Goal: Transaction & Acquisition: Download file/media

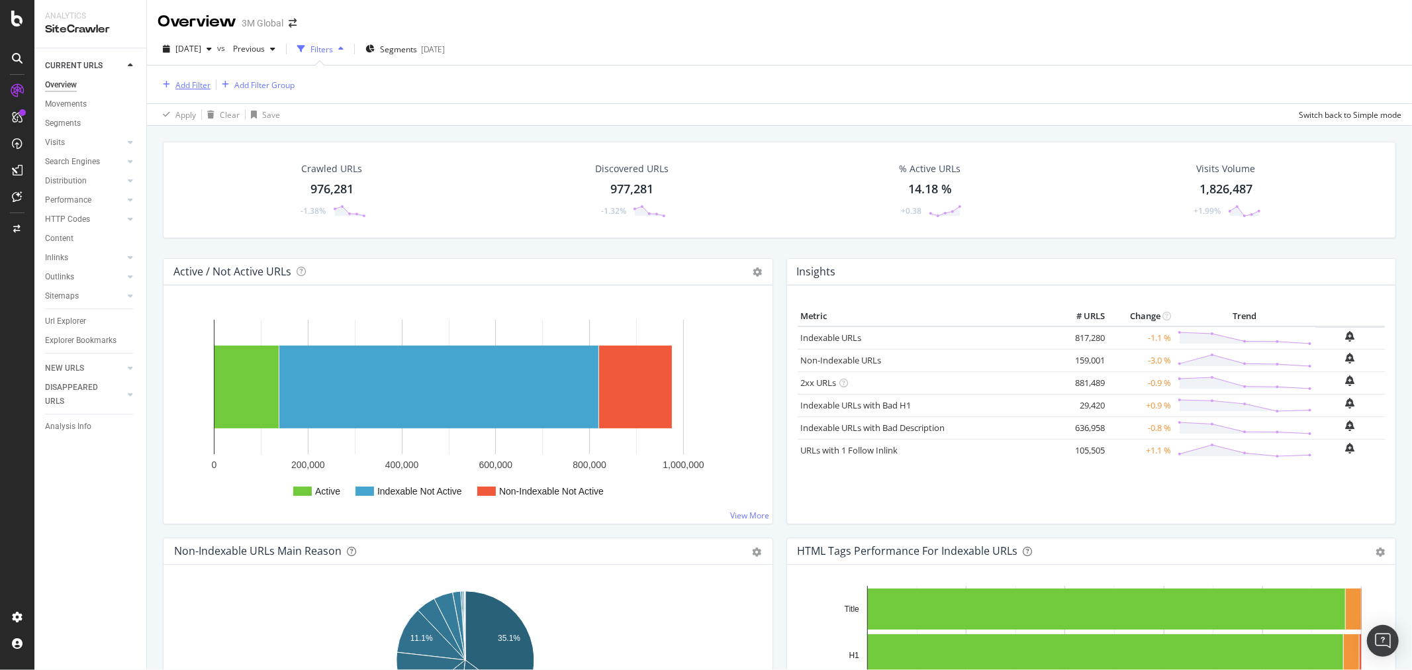
click at [188, 84] on div "Add Filter" at bounding box center [192, 84] width 35 height 11
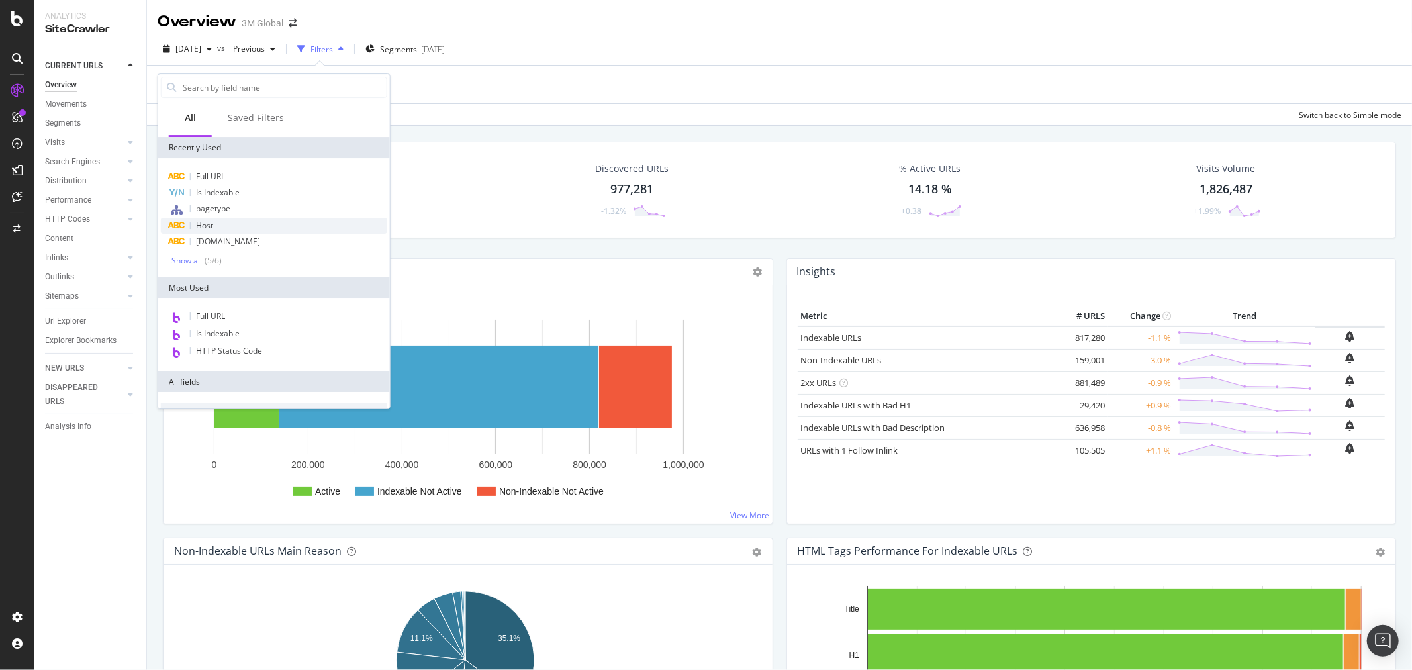
click at [220, 220] on div "Host" at bounding box center [274, 226] width 226 height 16
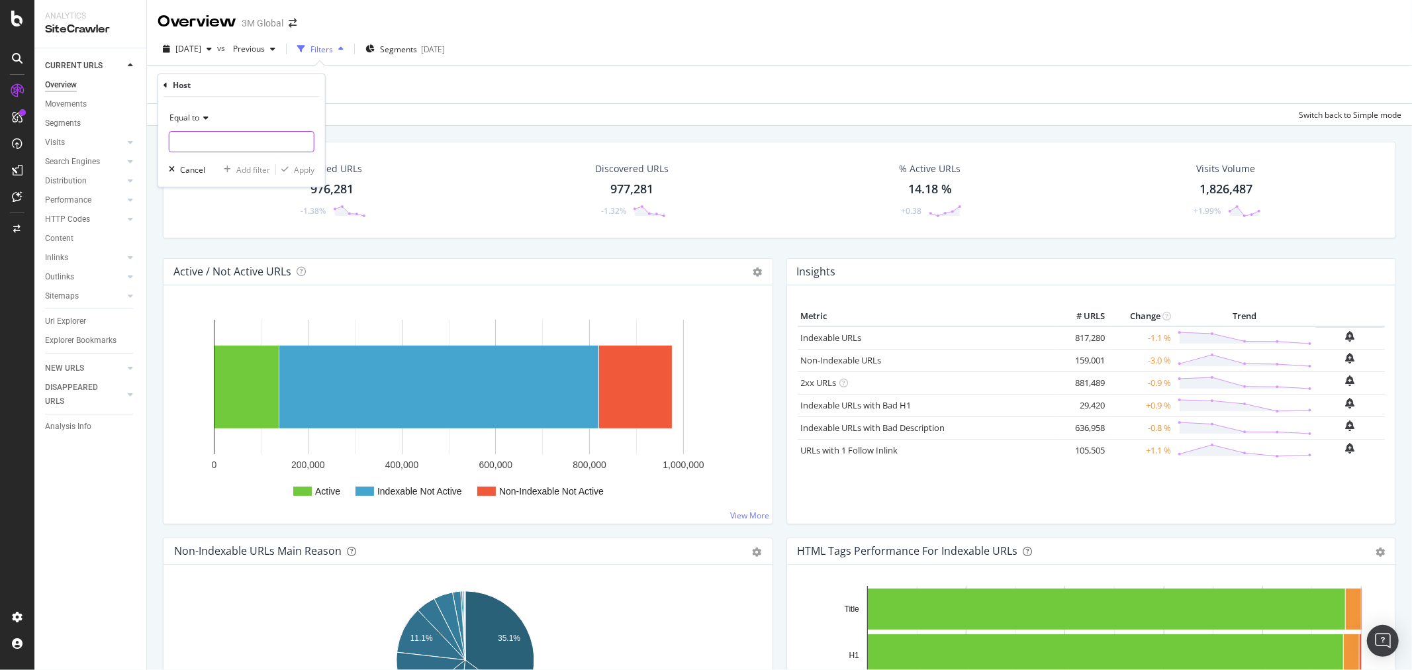
click at [255, 136] on input "text" at bounding box center [241, 141] width 144 height 21
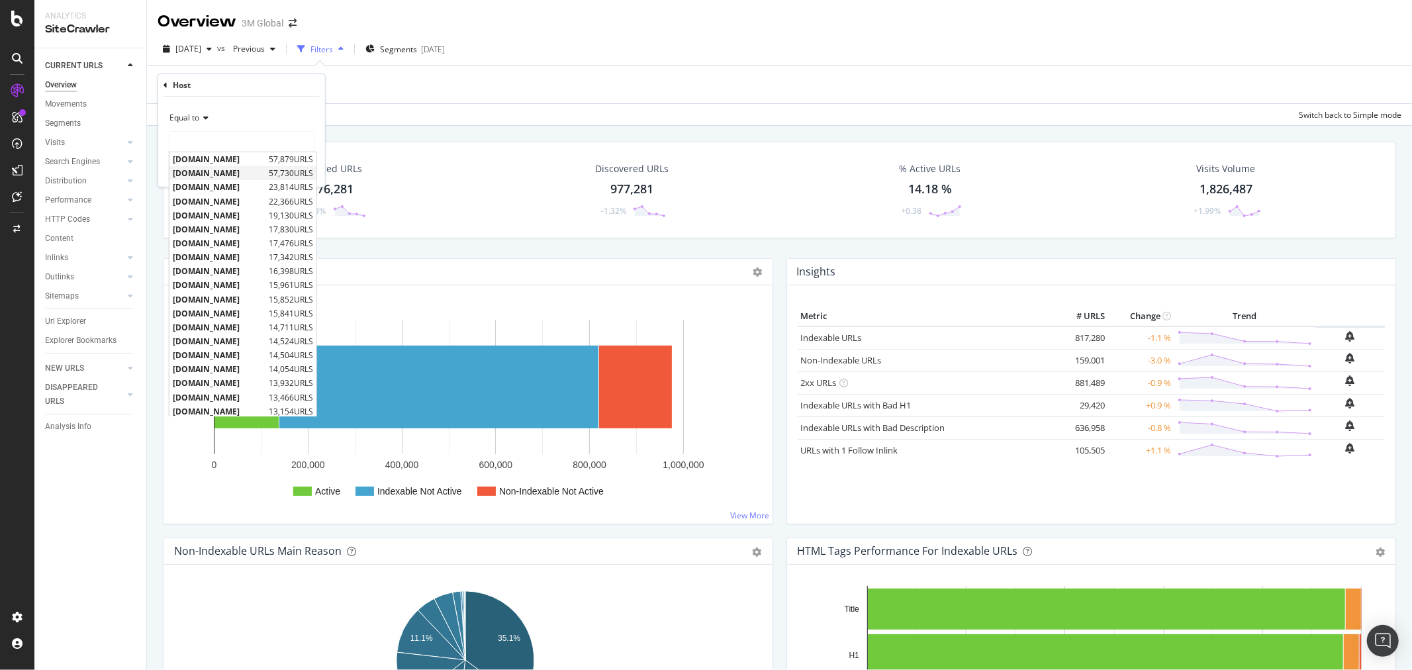
click at [240, 176] on span "[DOMAIN_NAME]" at bounding box center [219, 172] width 93 height 11
type input "[DOMAIN_NAME]"
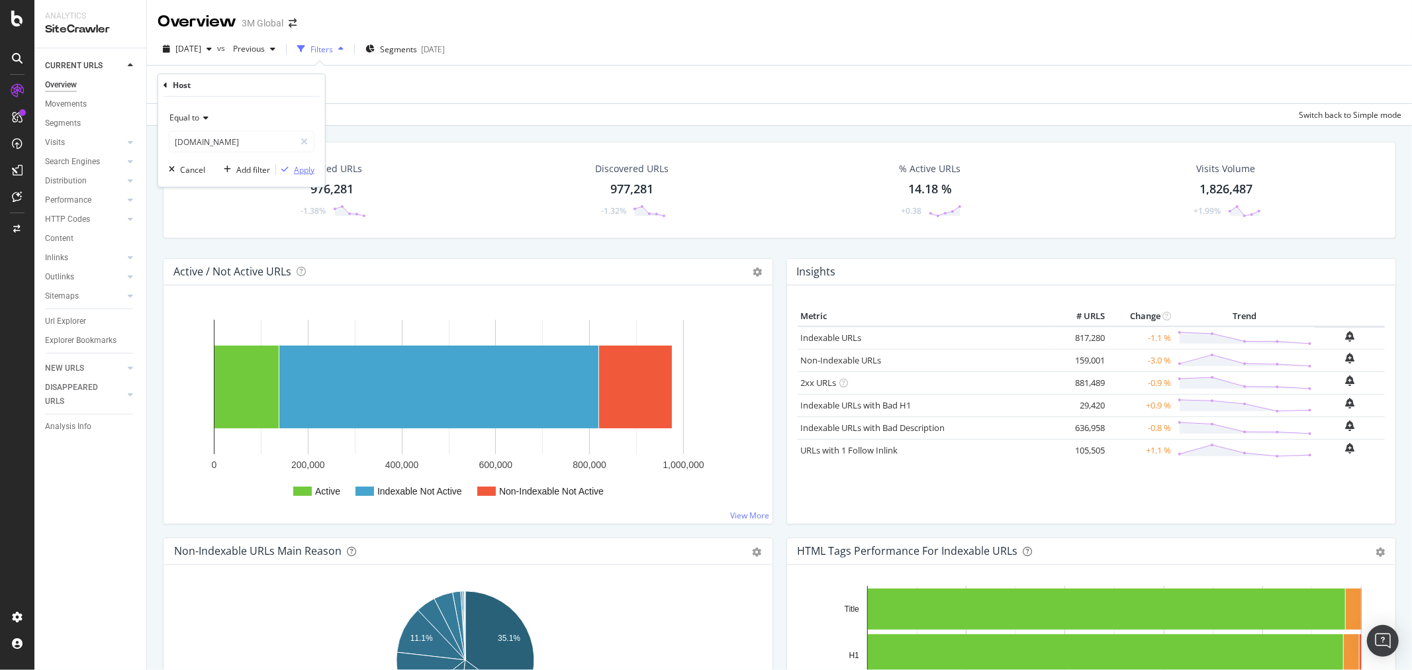
click at [309, 167] on div "Apply" at bounding box center [304, 169] width 21 height 11
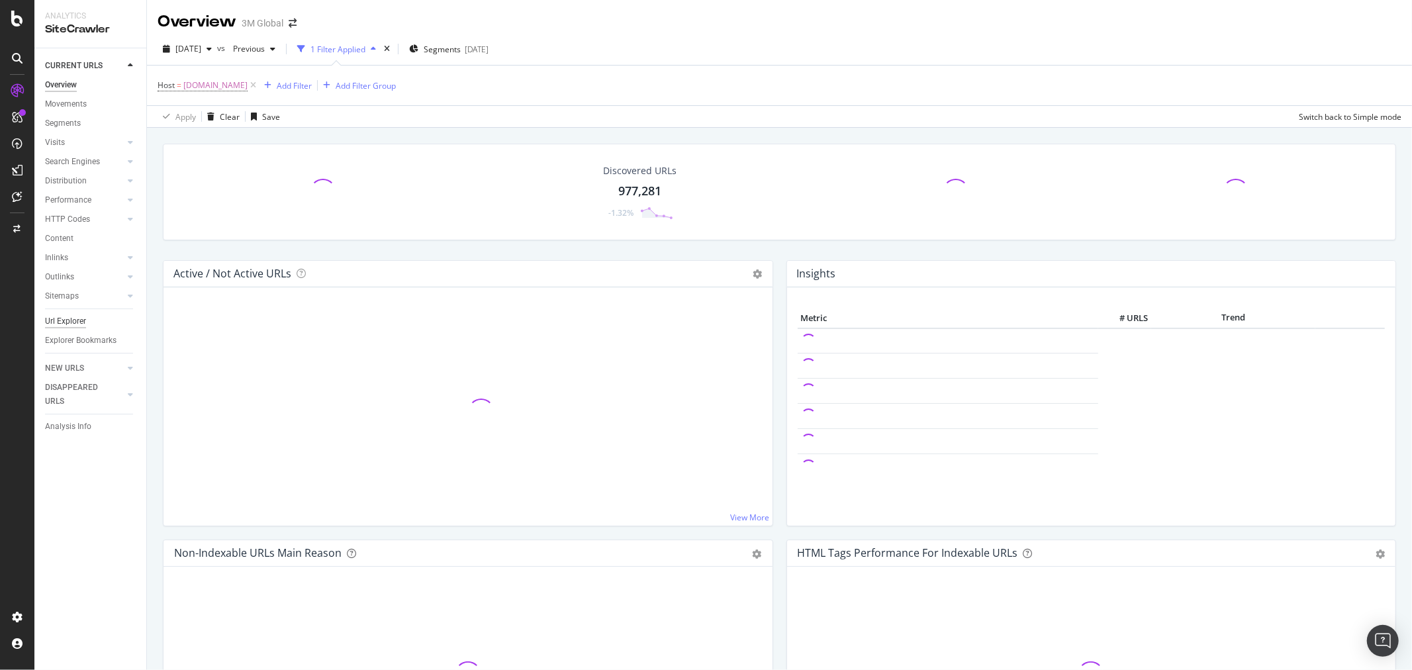
click at [69, 314] on div "Url Explorer" at bounding box center [65, 321] width 41 height 14
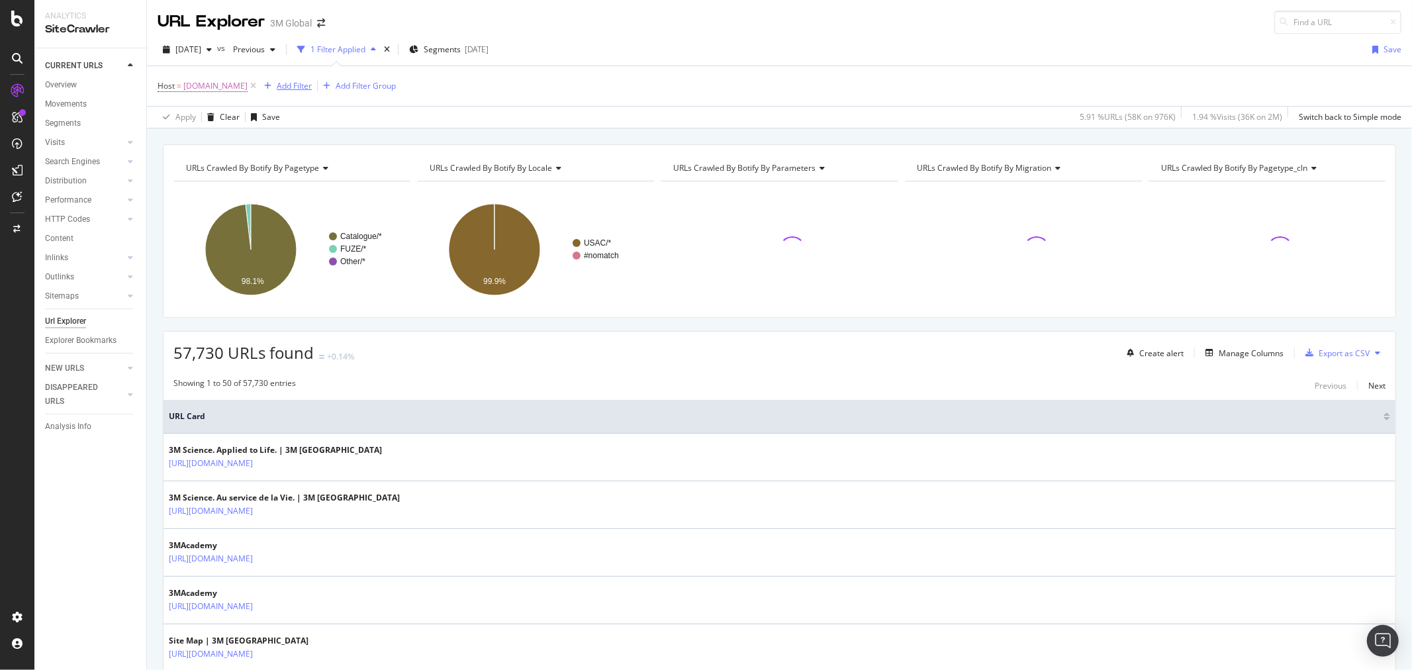
click at [297, 85] on div "Add Filter" at bounding box center [294, 85] width 35 height 11
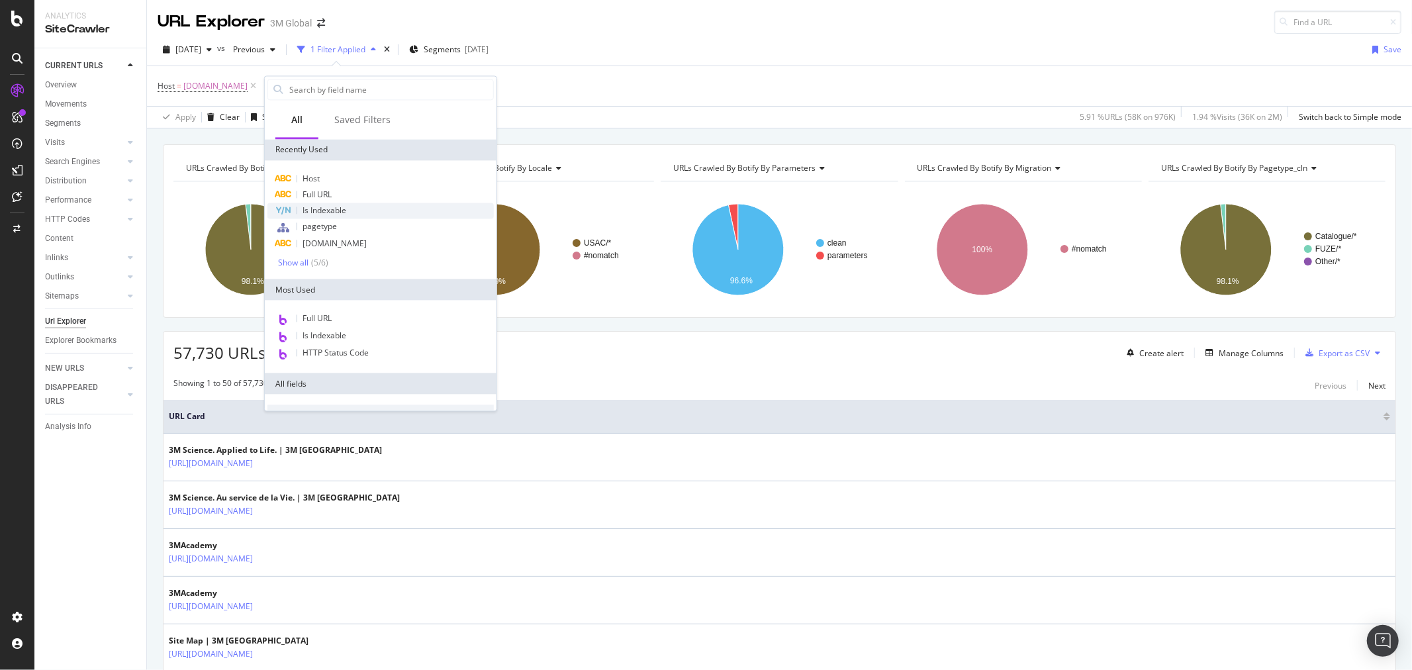
click at [355, 210] on div "Is Indexable" at bounding box center [380, 211] width 226 height 16
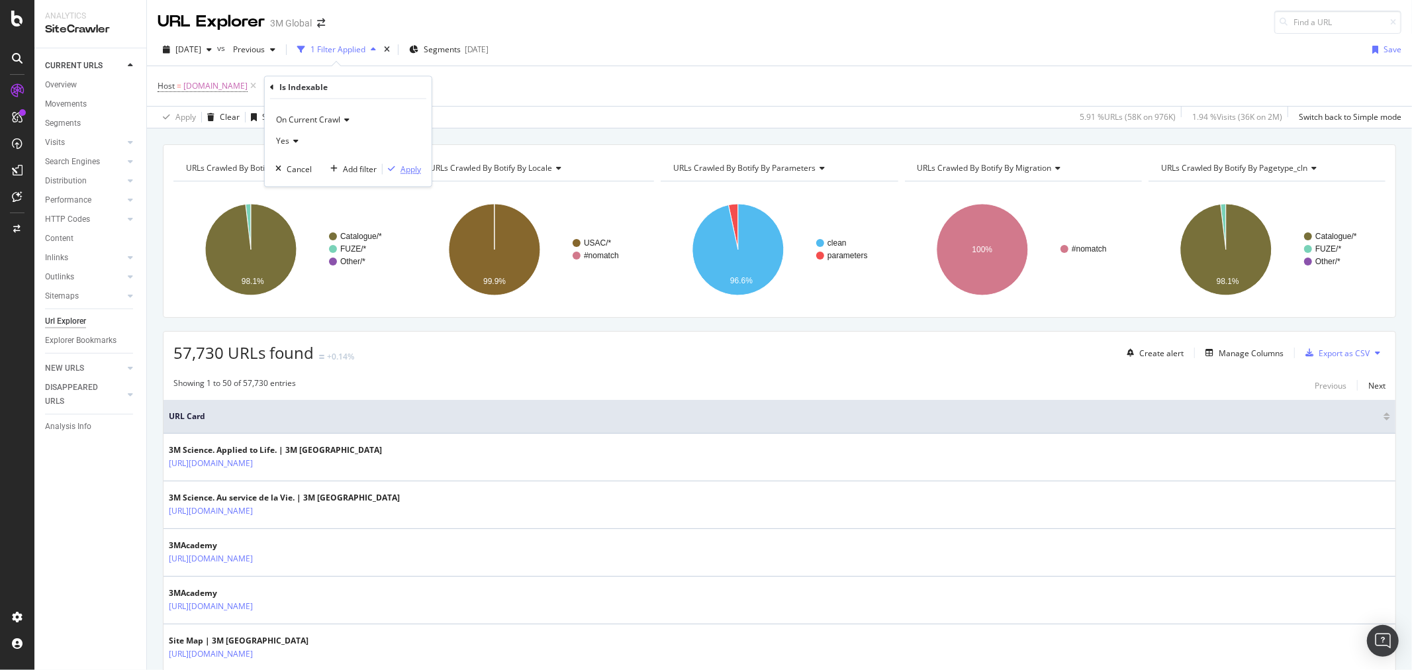
click at [415, 163] on div "Apply" at bounding box center [410, 168] width 21 height 11
click at [404, 83] on div "Add Filter" at bounding box center [392, 85] width 35 height 11
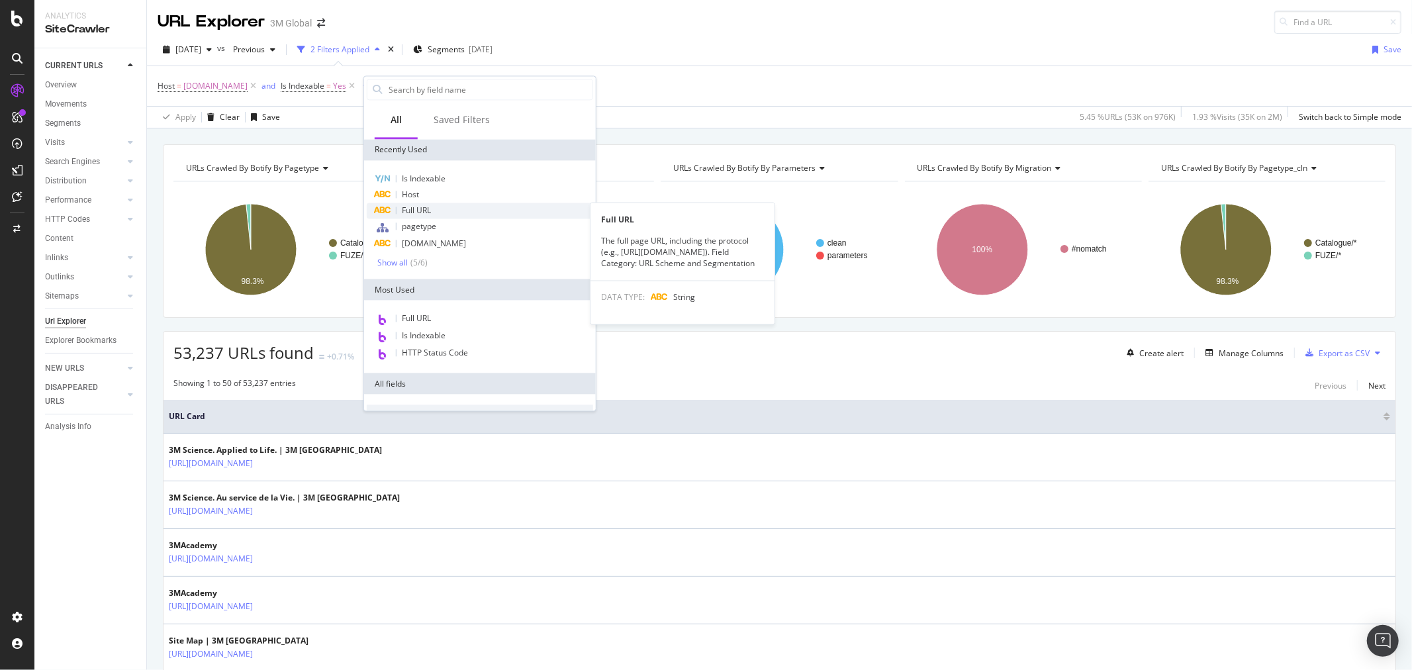
click at [428, 209] on span "Full URL" at bounding box center [416, 210] width 29 height 11
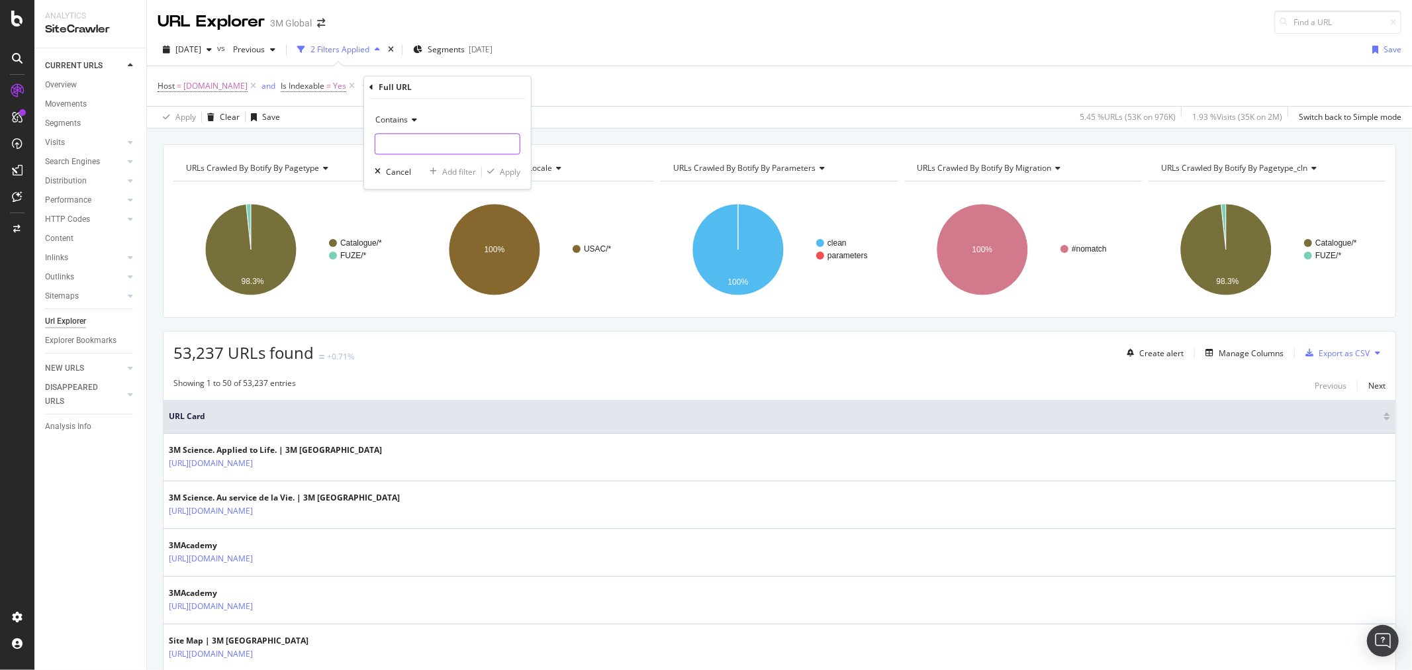
click at [420, 142] on input "text" at bounding box center [447, 144] width 144 height 21
type input "/en_CA/"
click at [506, 170] on div "Apply" at bounding box center [510, 171] width 21 height 11
click at [1344, 351] on div "Export as CSV" at bounding box center [1344, 352] width 51 height 11
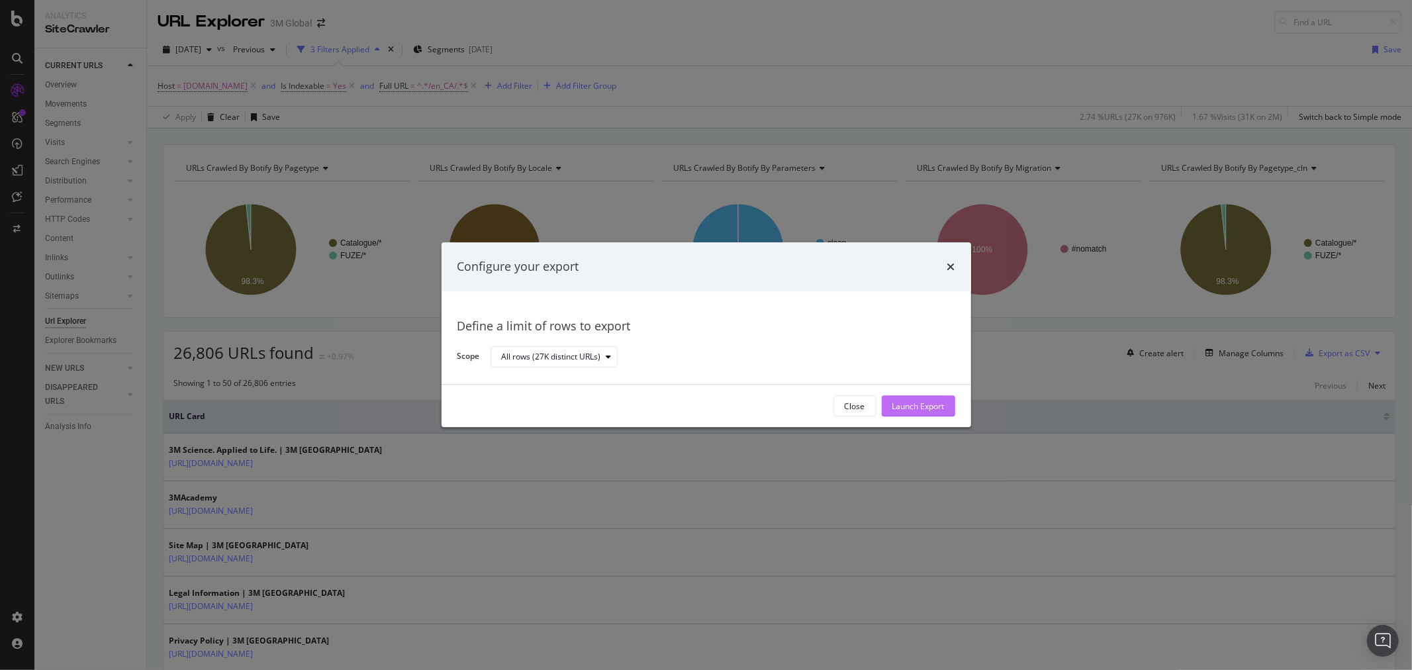
click at [932, 404] on div "Launch Export" at bounding box center [918, 405] width 52 height 11
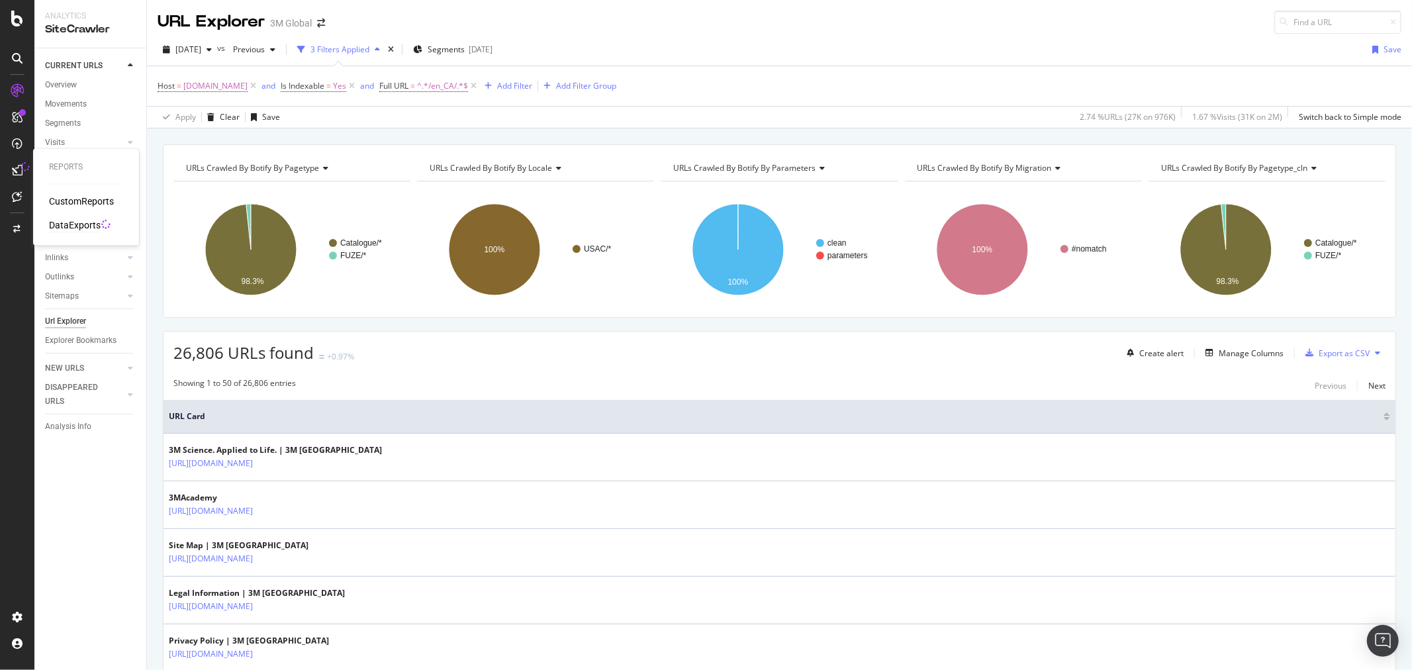
click at [83, 226] on div "DataExports" at bounding box center [75, 225] width 52 height 13
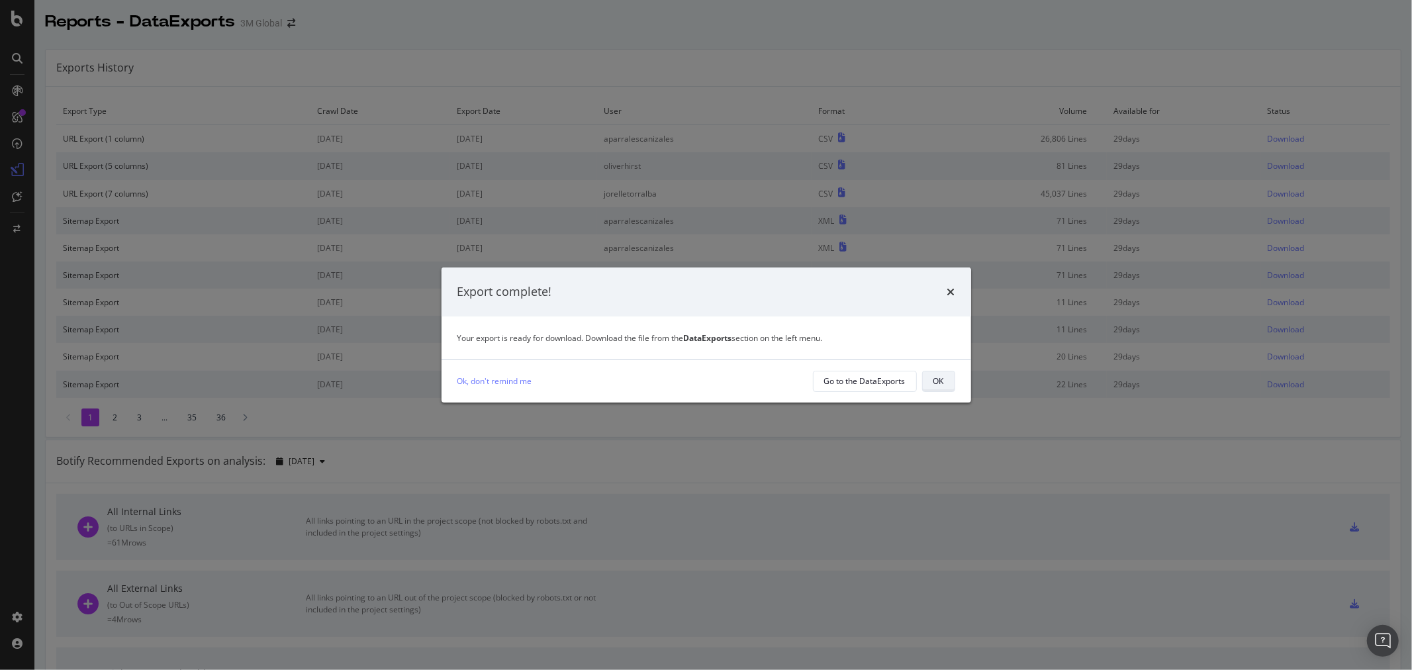
click at [943, 386] on div "OK" at bounding box center [938, 380] width 11 height 11
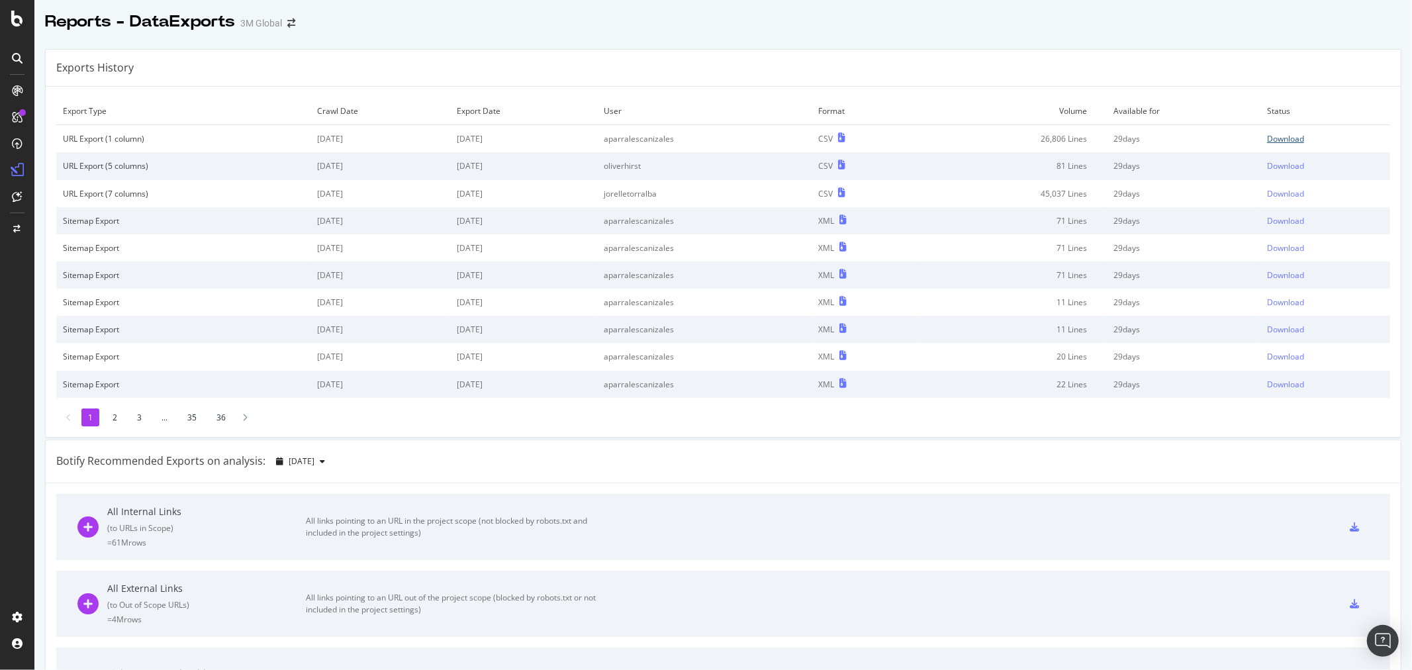
click at [1275, 136] on div "Download" at bounding box center [1285, 138] width 37 height 11
